Goal: Check status: Check status

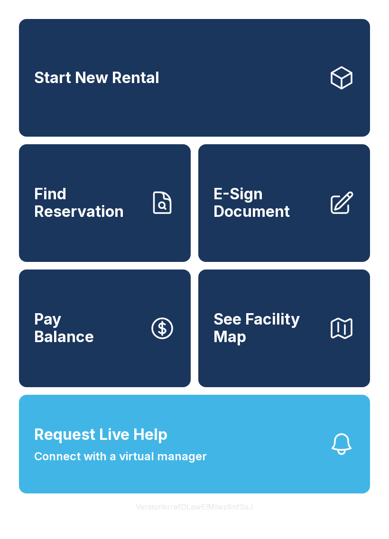
scroll to position [11, 0]
click at [134, 446] on span "Request Live Help" at bounding box center [100, 434] width 133 height 23
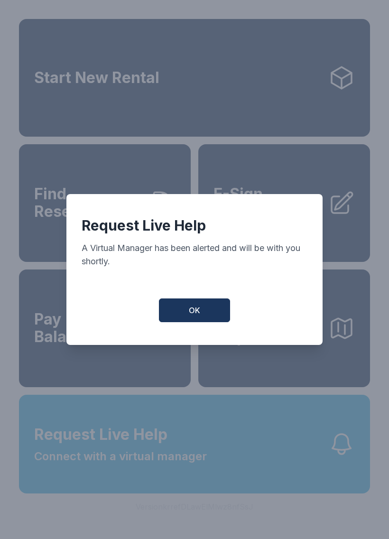
click at [204, 322] on button "OK" at bounding box center [194, 310] width 71 height 24
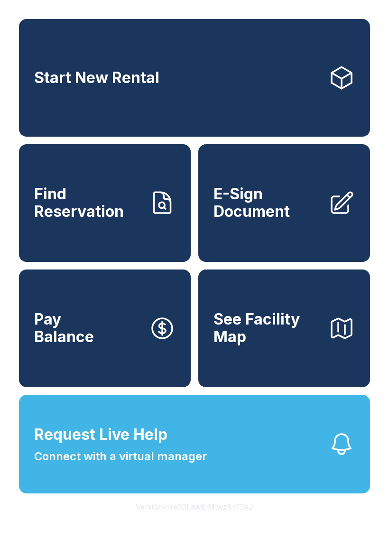
click at [86, 465] on span "Connect with a virtual manager" at bounding box center [120, 456] width 173 height 17
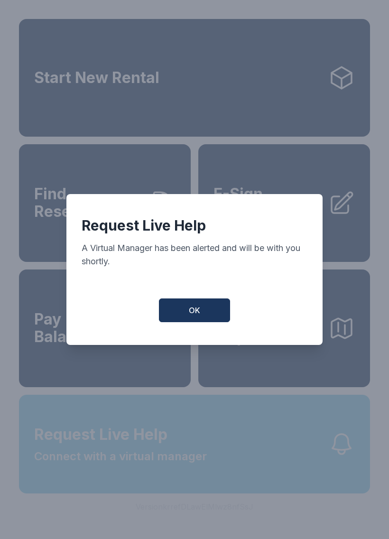
click at [86, 465] on div "Request Live Help A Virtual Manager has been alerted and will be with you short…" at bounding box center [194, 269] width 389 height 539
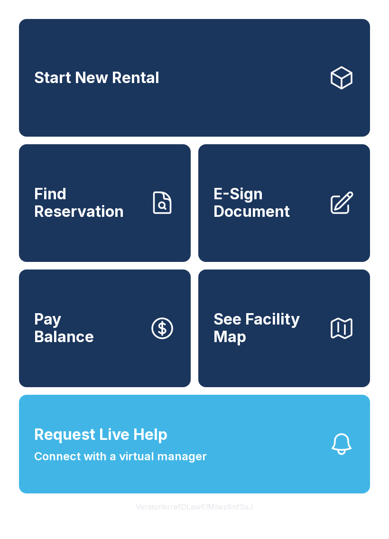
click at [68, 478] on button "Request Live Help Connect with a virtual manager" at bounding box center [194, 444] width 351 height 99
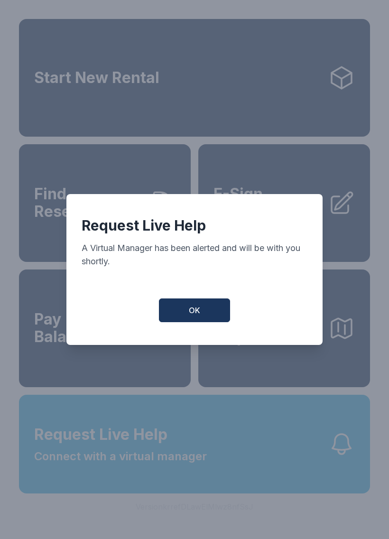
click at [182, 315] on button "OK" at bounding box center [194, 310] width 71 height 24
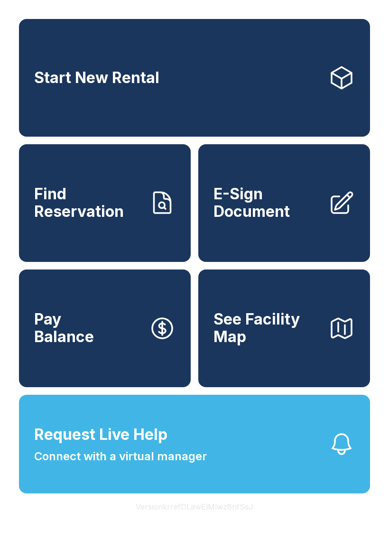
click at [224, 445] on button "Request Live Help Connect with a virtual manager" at bounding box center [194, 444] width 351 height 99
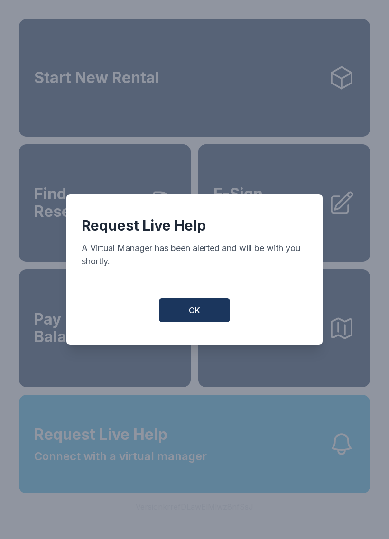
click at [198, 309] on span "OK" at bounding box center [194, 309] width 11 height 11
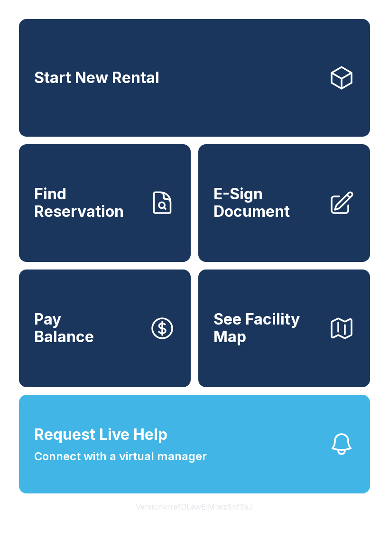
click at [178, 448] on span "Request Live Help Connect with a virtual manager" at bounding box center [120, 444] width 173 height 42
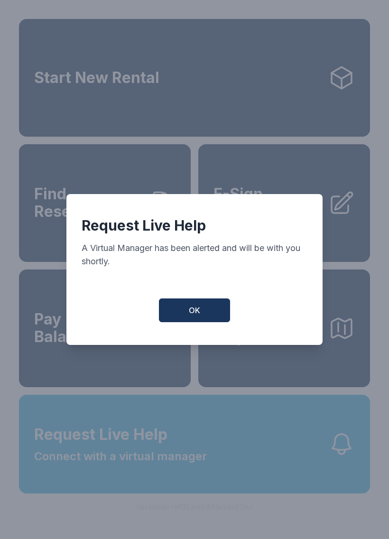
click at [192, 322] on button "OK" at bounding box center [194, 310] width 71 height 24
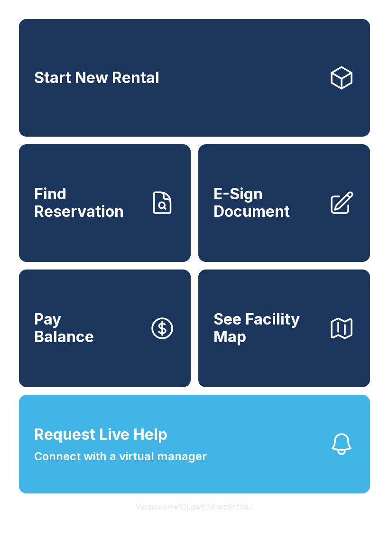
click at [192, 320] on button "OK" at bounding box center [195, 308] width 68 height 23
click at [196, 325] on div "Start New Rental Find Reservation E-Sign Document Pay Balance See Facility Map" at bounding box center [194, 203] width 351 height 368
click at [129, 202] on span "Find Reservation" at bounding box center [87, 202] width 107 height 35
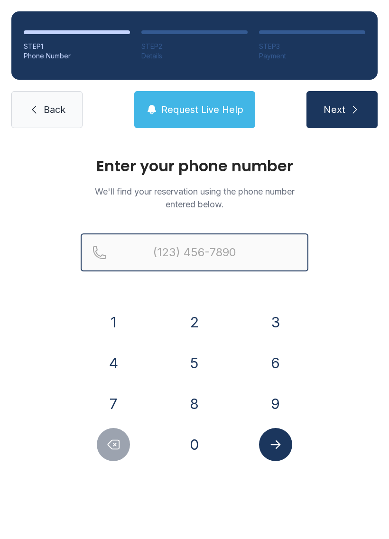
click at [236, 253] on input "Reservation phone number" at bounding box center [195, 252] width 228 height 38
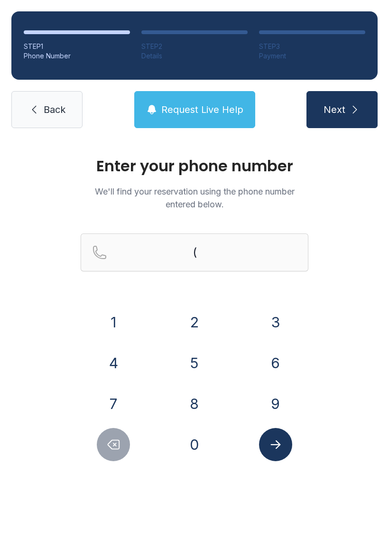
click at [275, 328] on button "3" at bounding box center [275, 321] width 33 height 33
click at [122, 358] on button "4" at bounding box center [113, 362] width 33 height 33
click at [110, 400] on button "7" at bounding box center [113, 403] width 33 height 33
click at [196, 325] on button "2" at bounding box center [194, 321] width 33 height 33
click at [101, 365] on button "4" at bounding box center [113, 362] width 33 height 33
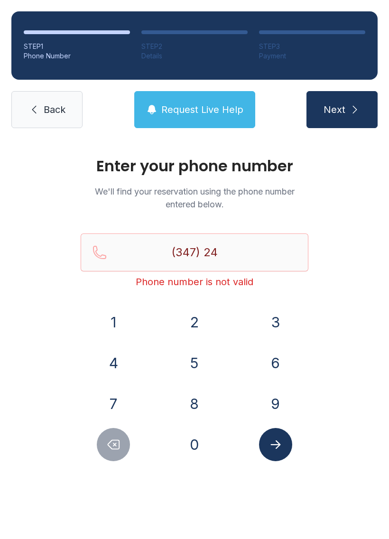
click at [184, 361] on button "5" at bounding box center [194, 362] width 33 height 33
click at [270, 367] on button "6" at bounding box center [275, 362] width 33 height 33
click at [111, 359] on button "4" at bounding box center [113, 362] width 33 height 33
click at [108, 309] on button "1" at bounding box center [113, 321] width 33 height 33
click at [268, 361] on button "6" at bounding box center [275, 362] width 33 height 33
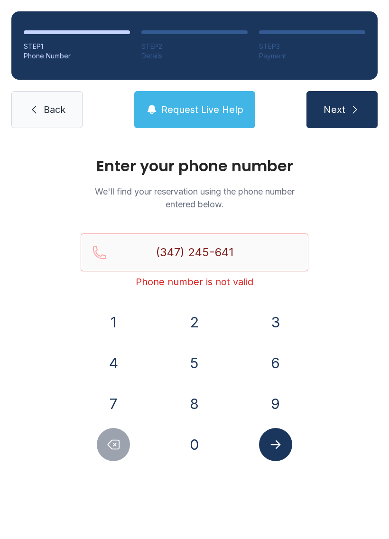
type input "[PHONE_NUMBER]"
click at [277, 442] on icon "Submit lookup form" at bounding box center [275, 444] width 10 height 9
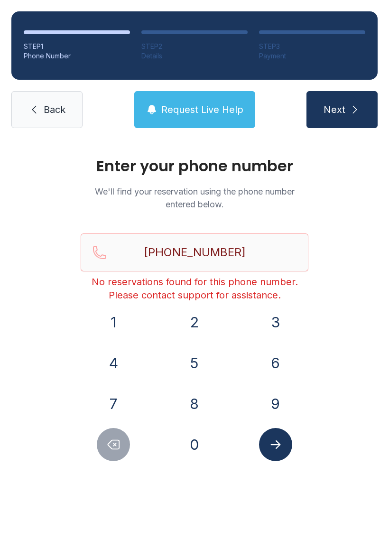
click at [339, 95] on button "Next" at bounding box center [341, 109] width 71 height 37
click at [340, 114] on span "Next" at bounding box center [334, 109] width 22 height 13
click at [59, 108] on span "Back" at bounding box center [55, 109] width 22 height 13
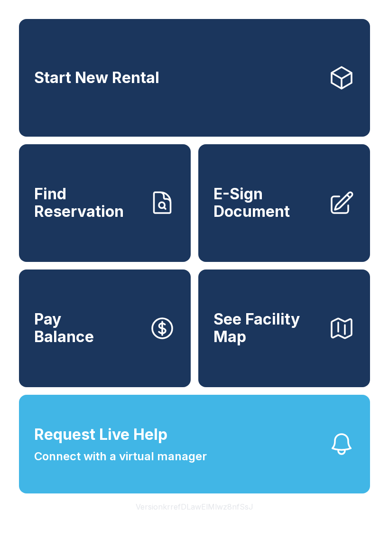
click at [131, 220] on span "Find Reservation" at bounding box center [87, 202] width 107 height 35
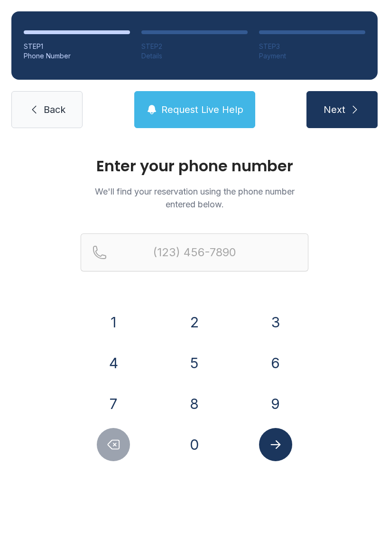
click at [47, 112] on span "Back" at bounding box center [55, 109] width 22 height 13
